Goal: Task Accomplishment & Management: Use online tool/utility

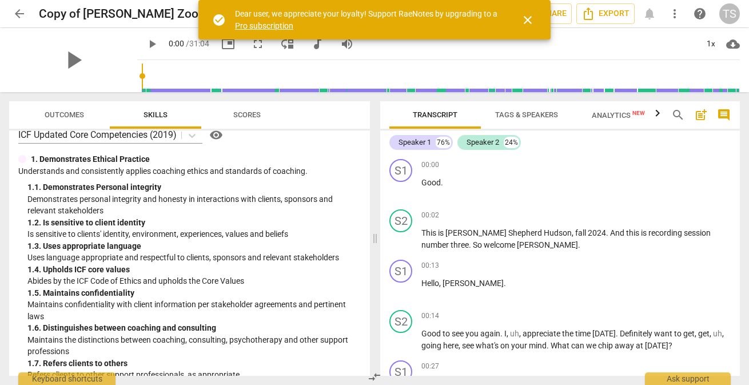
scroll to position [14, 0]
click at [17, 11] on span "arrow_back" at bounding box center [20, 14] width 14 height 14
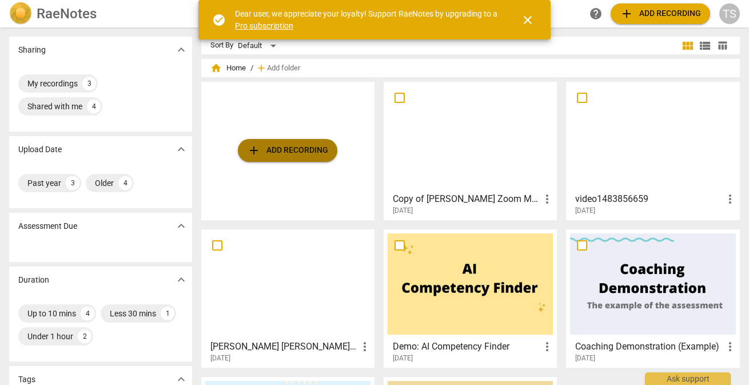
click at [300, 153] on span "add Add recording" at bounding box center [287, 151] width 81 height 14
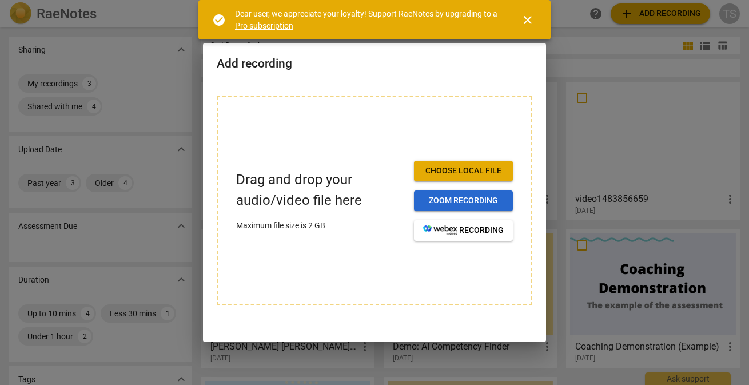
click at [465, 202] on span "Zoom recording" at bounding box center [463, 200] width 81 height 11
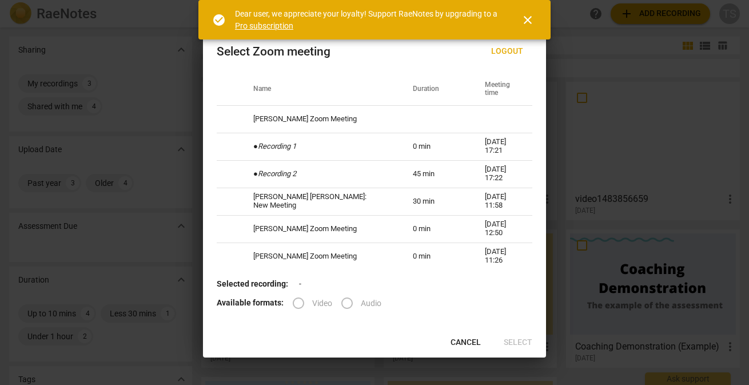
click at [526, 17] on span "close" at bounding box center [528, 20] width 14 height 14
